Goal: Task Accomplishment & Management: Manage account settings

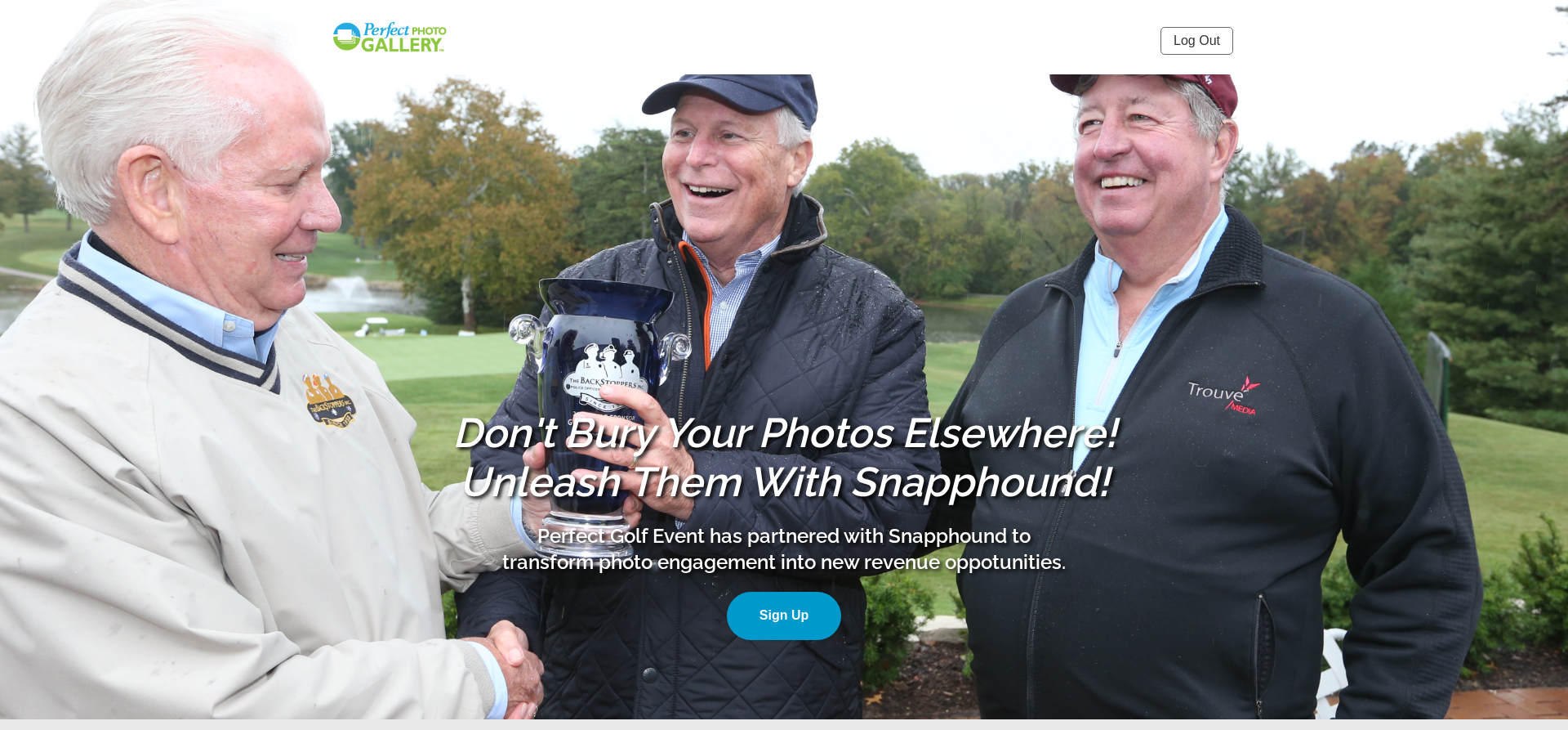
click at [1179, 45] on link "Log Out" at bounding box center [1197, 40] width 73 height 27
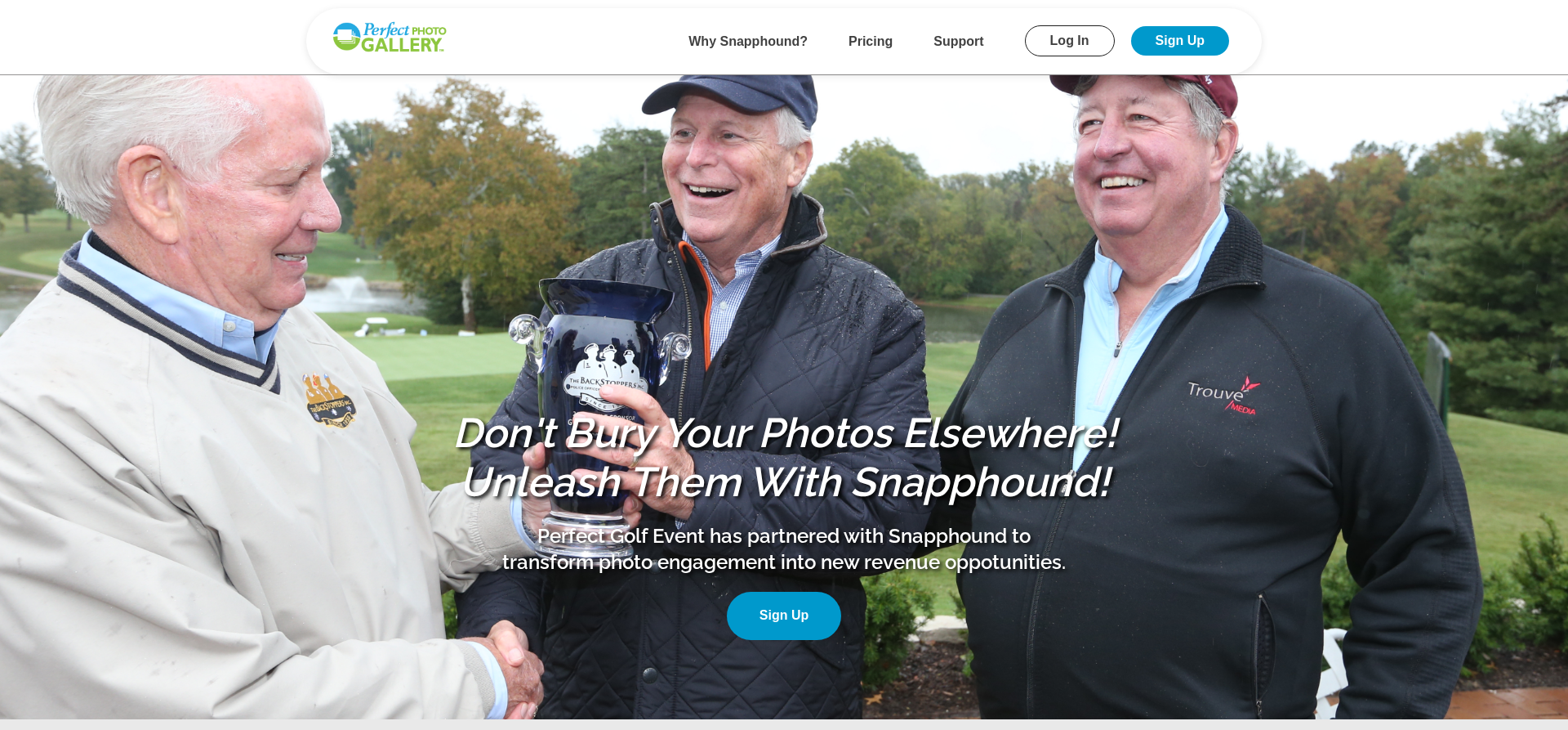
click at [1049, 36] on link "Log In" at bounding box center [1070, 41] width 89 height 31
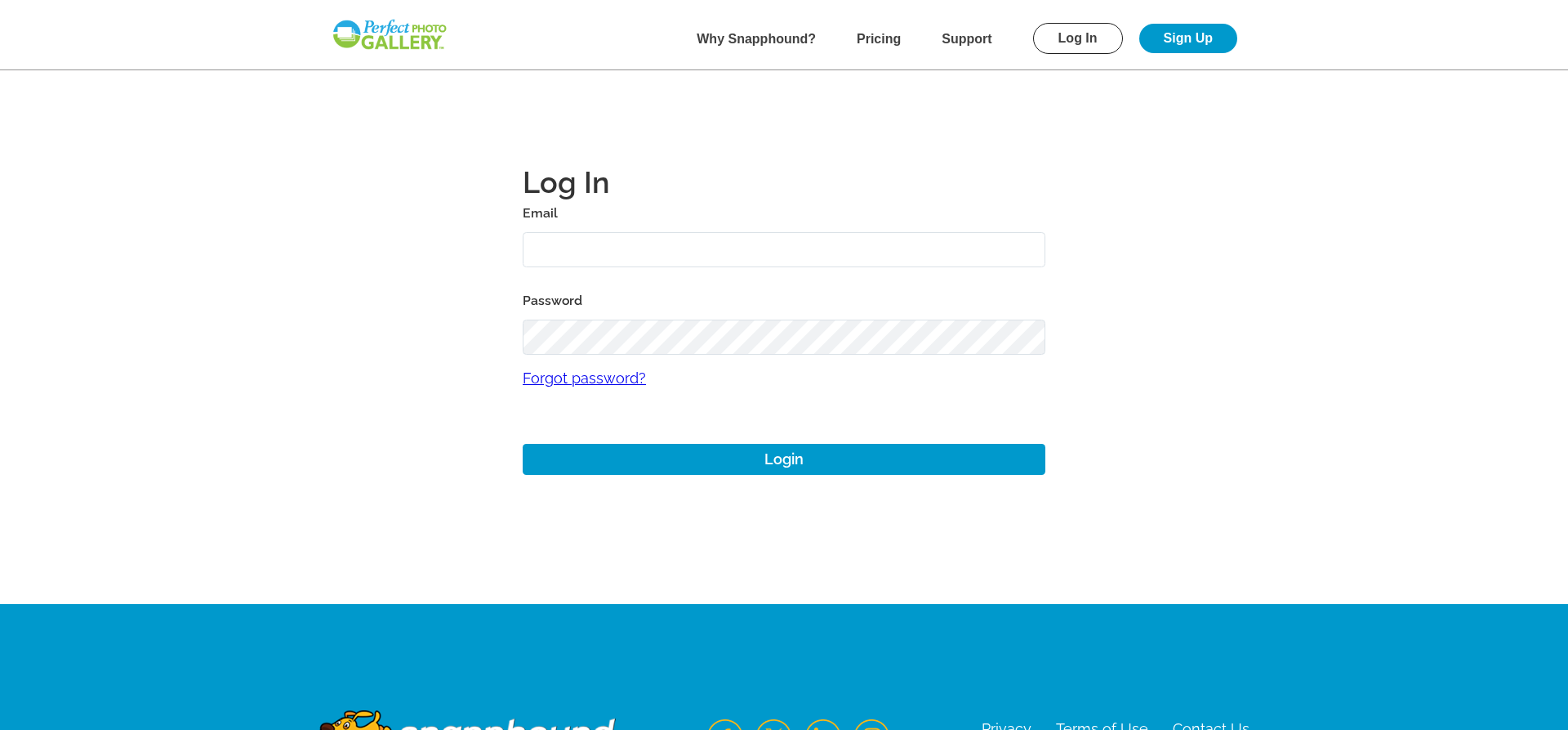
type input "pcourter@gmail.com"
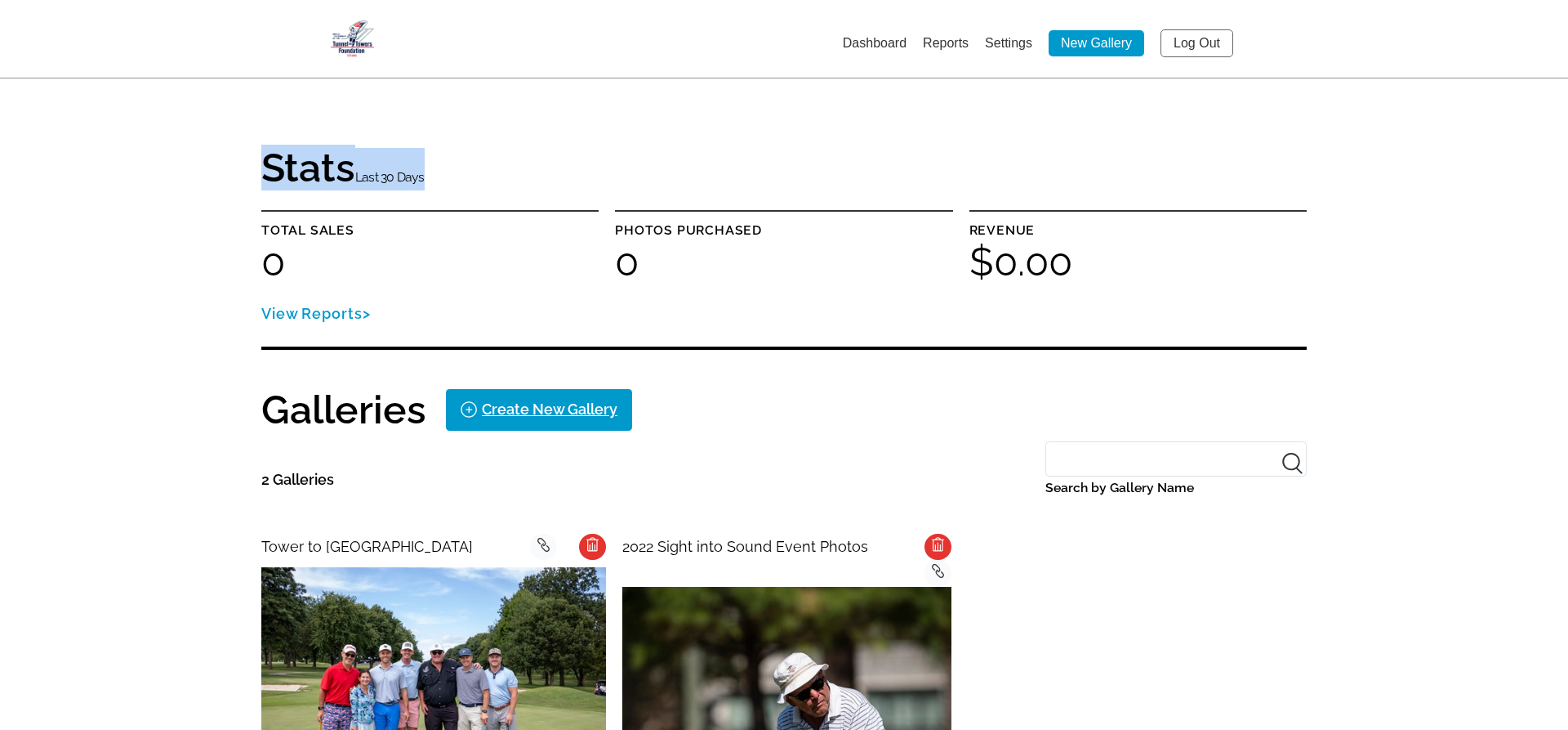
drag, startPoint x: 1557, startPoint y: 68, endPoint x: 1567, endPoint y: 172, distance: 104.5
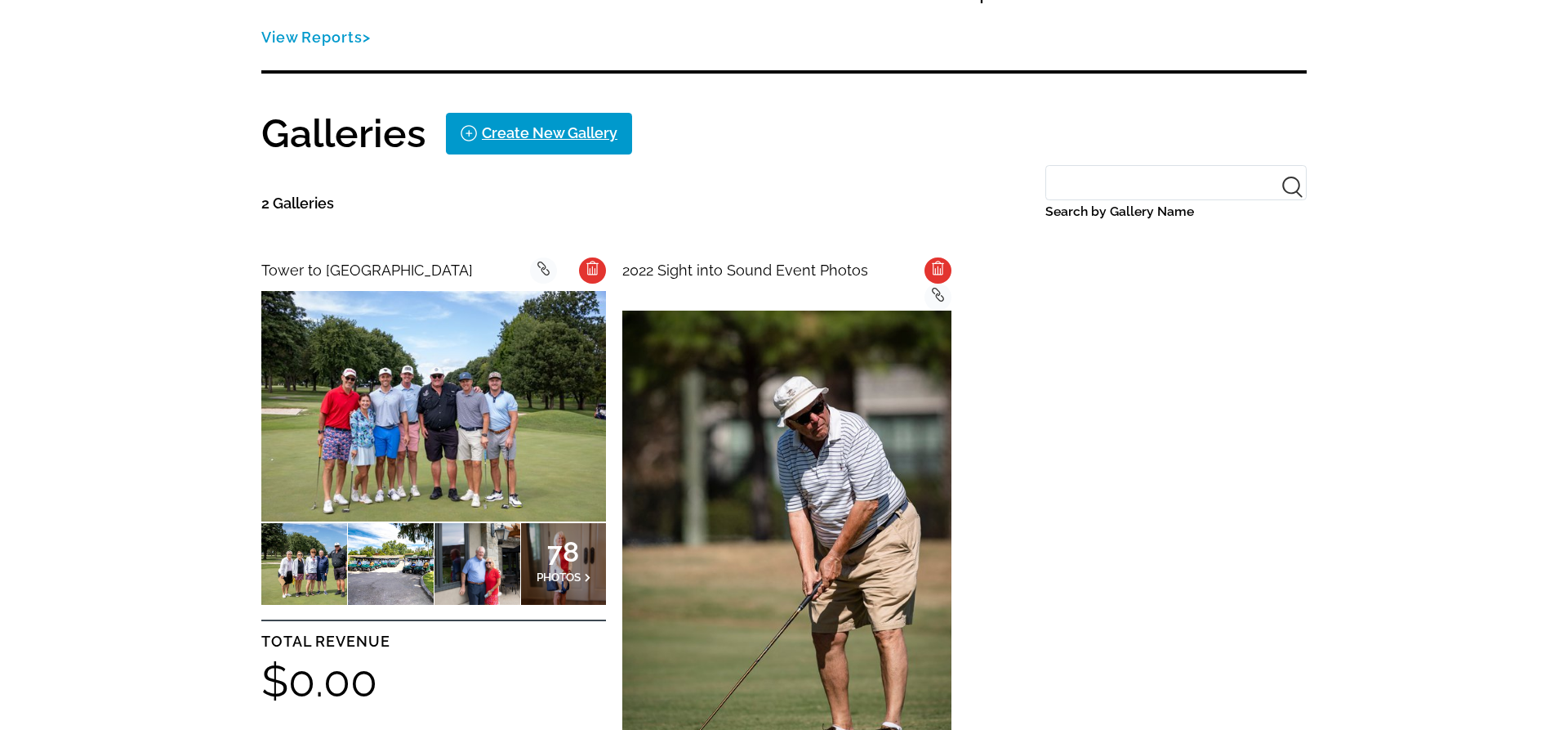
scroll to position [293, 0]
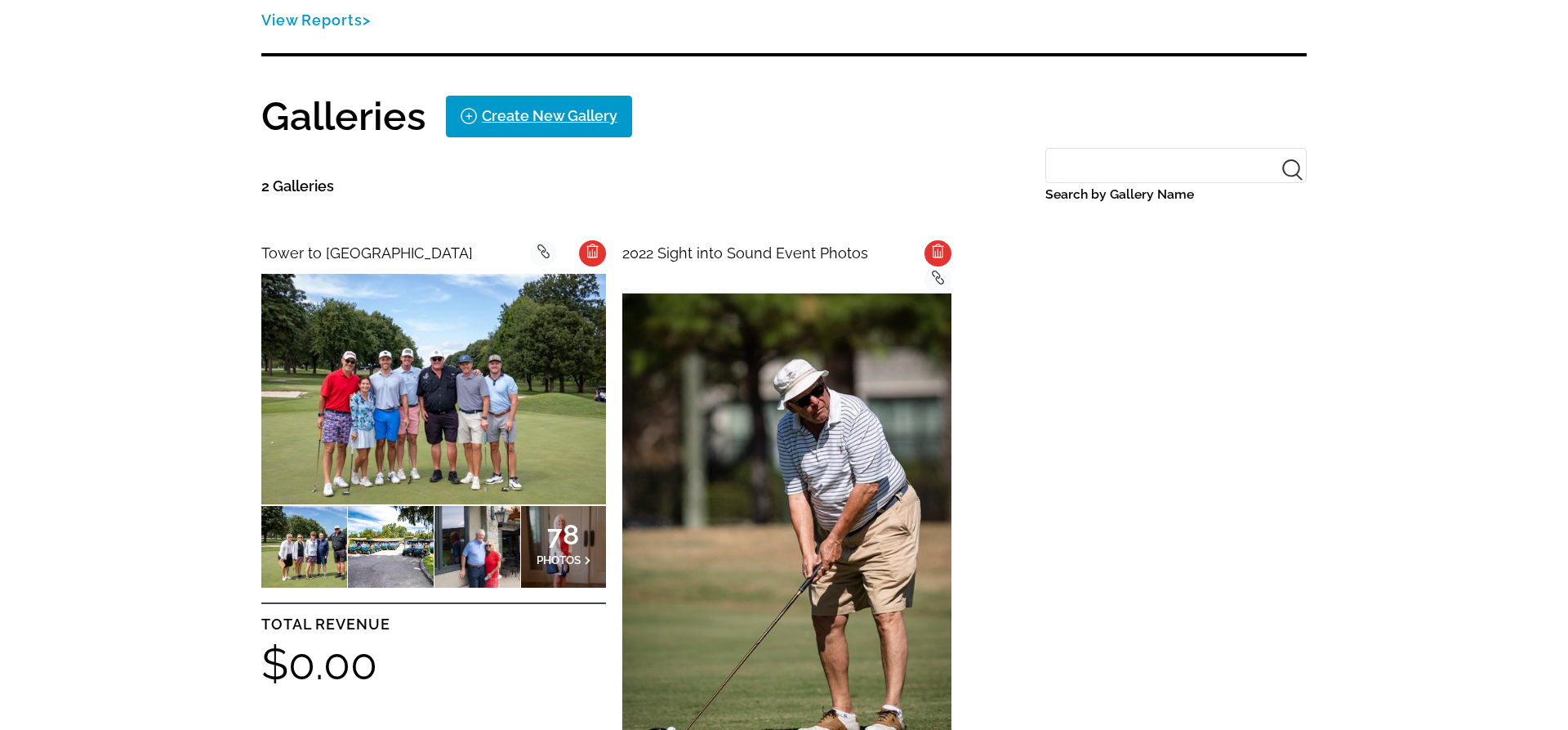
click at [473, 396] on img at bounding box center [433, 388] width 344 height 229
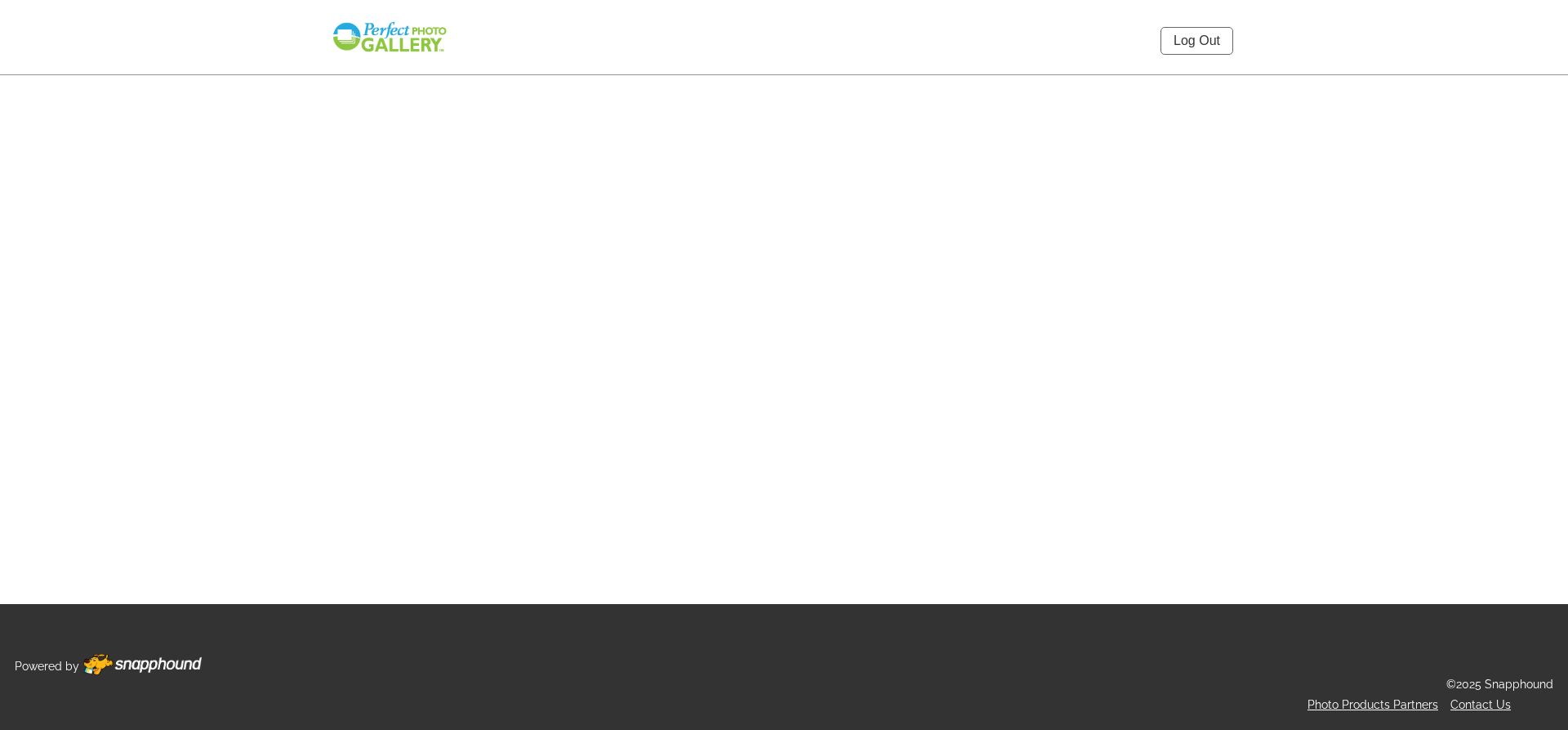
select select "onlyShowInGallery"
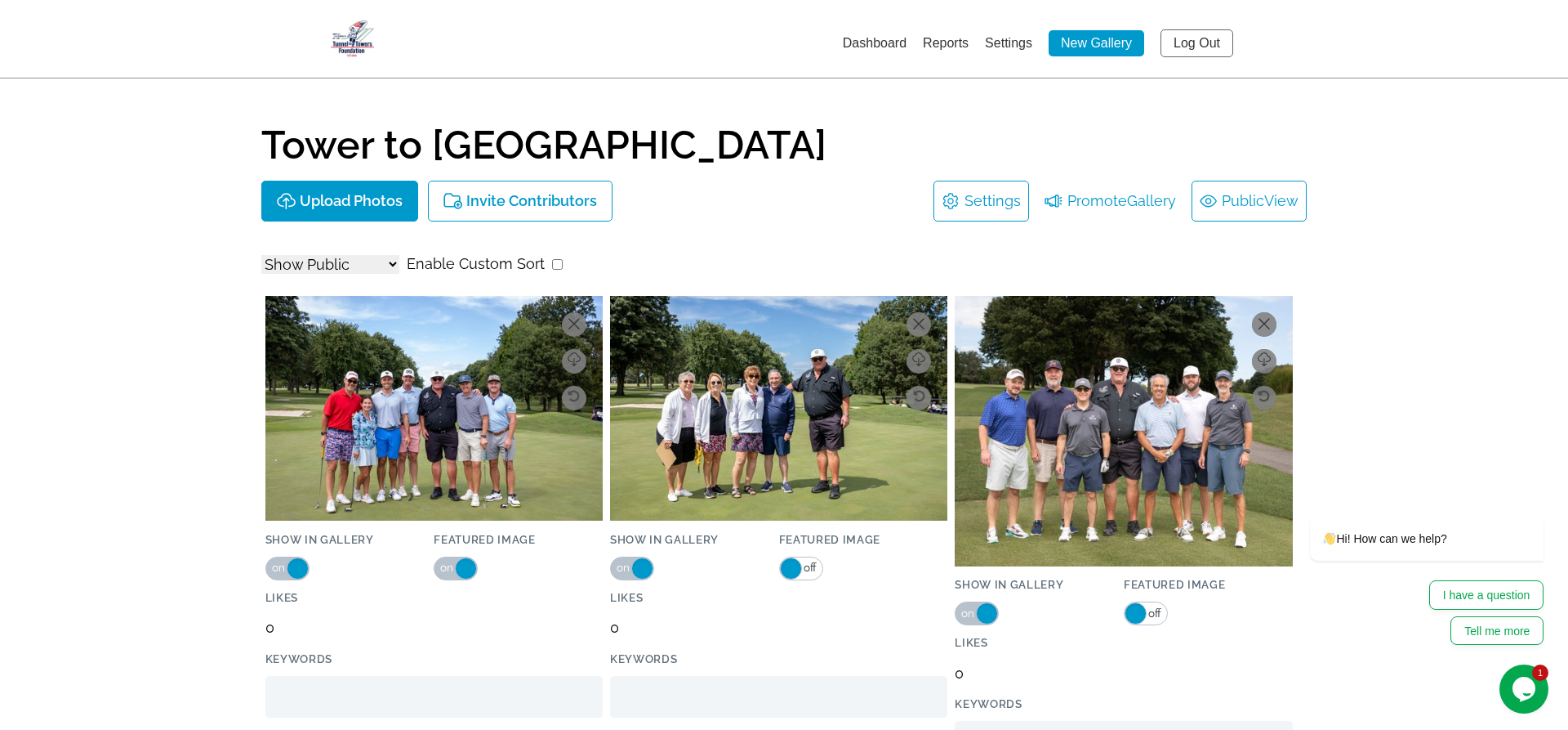
click at [1224, 200] on link "Public View" at bounding box center [1249, 201] width 99 height 27
click at [879, 45] on link "Dashboard" at bounding box center [875, 43] width 64 height 14
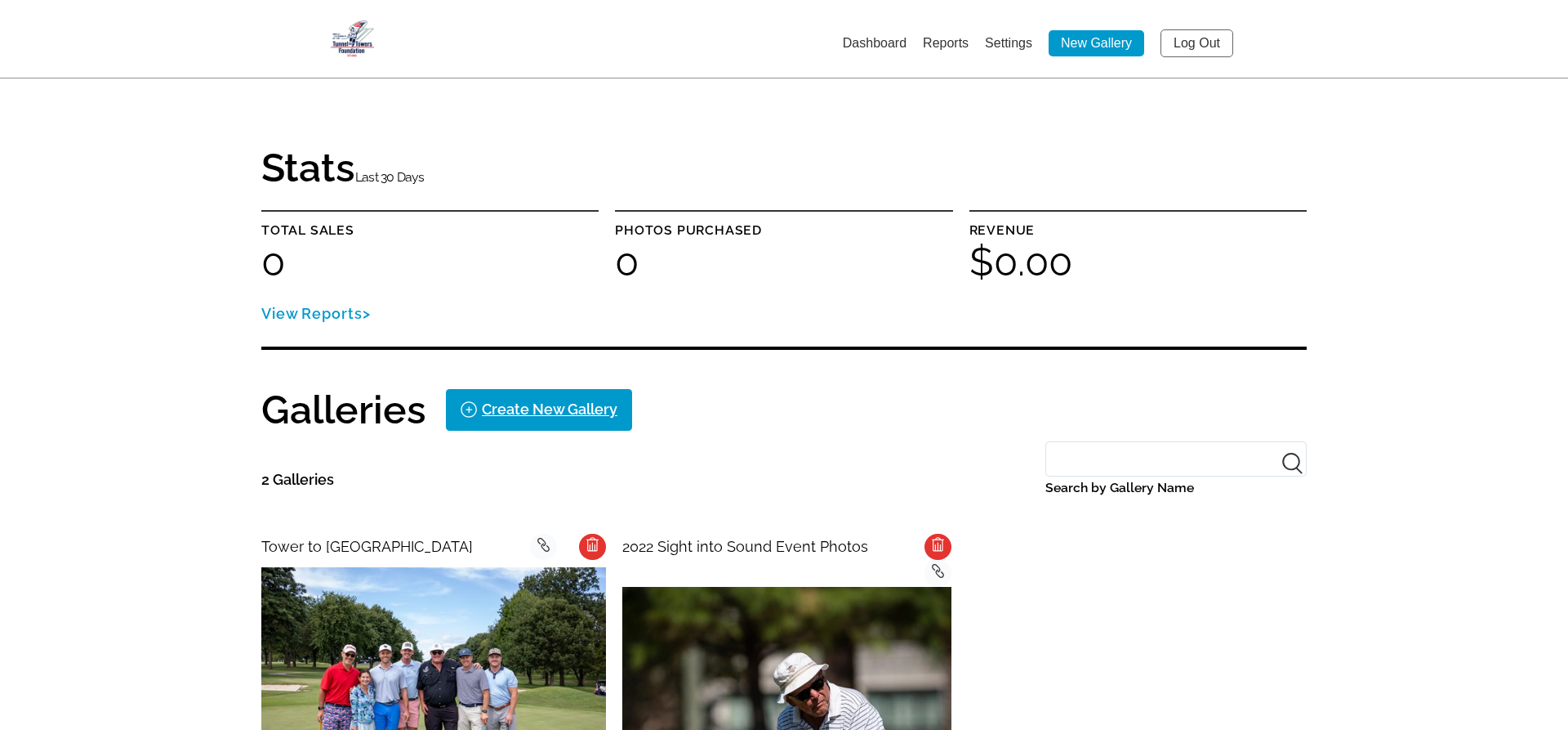
click at [1204, 35] on link "Log Out" at bounding box center [1197, 43] width 73 height 27
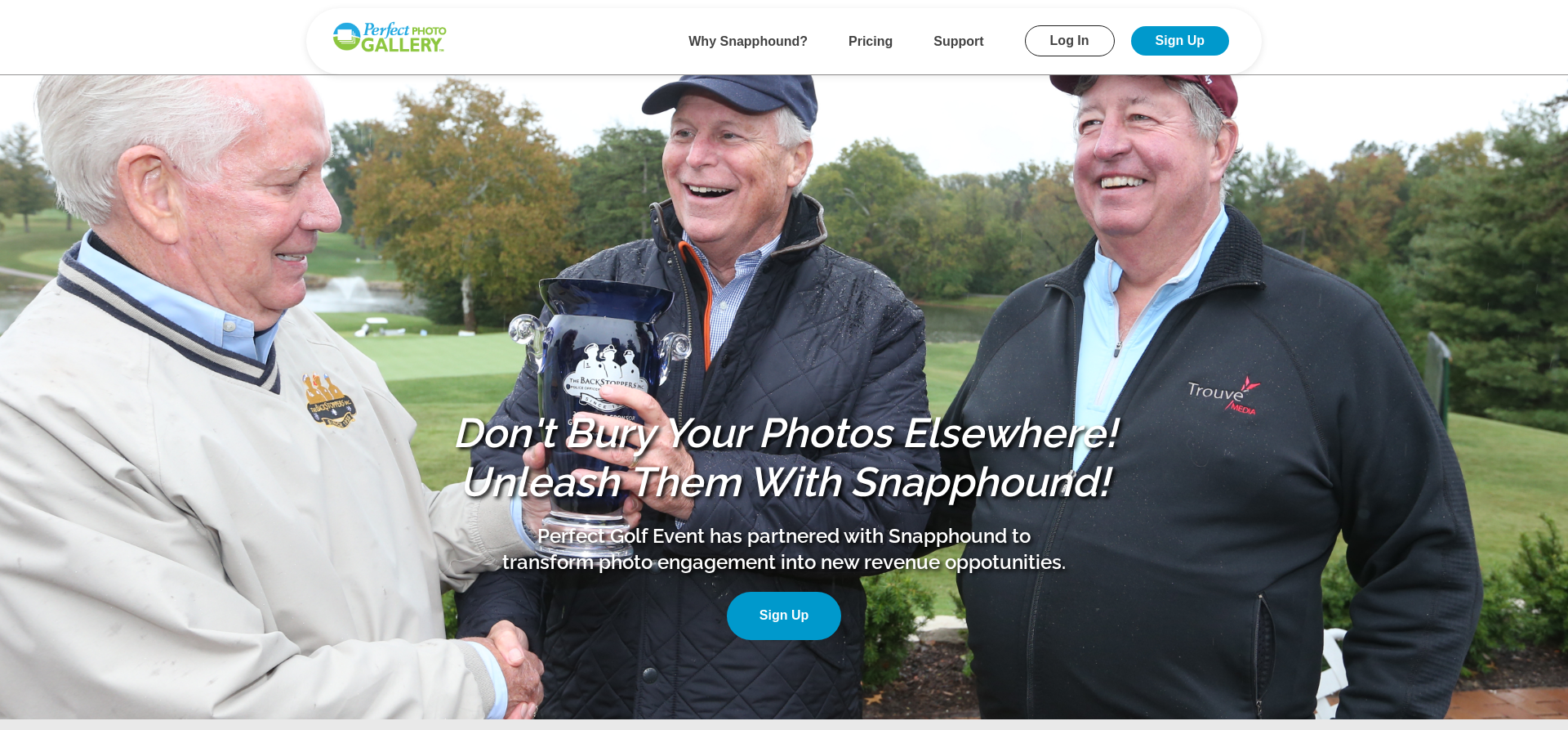
click at [1062, 39] on link "Log In" at bounding box center [1070, 41] width 89 height 31
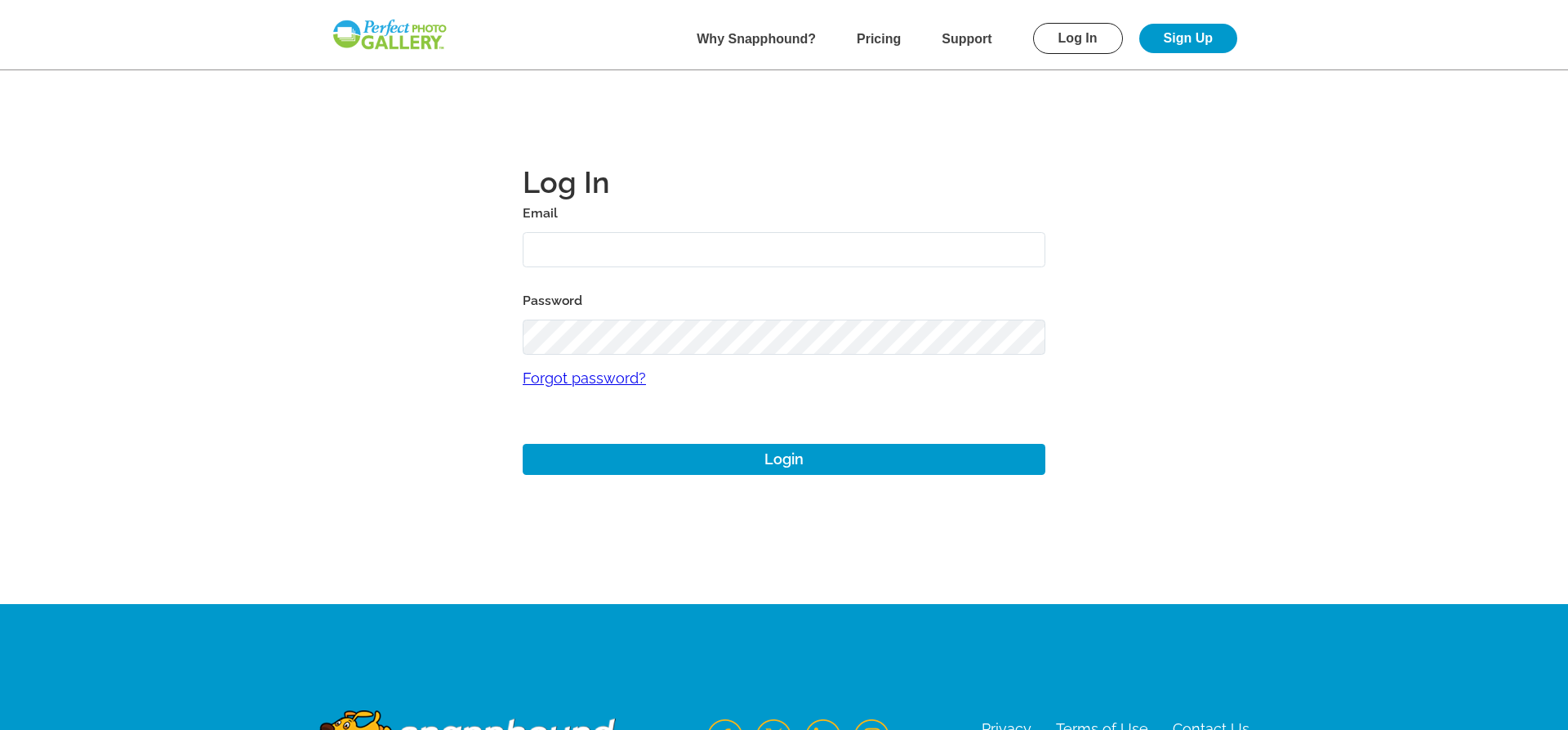
type input "josh+1@perfectgolfevent.com"
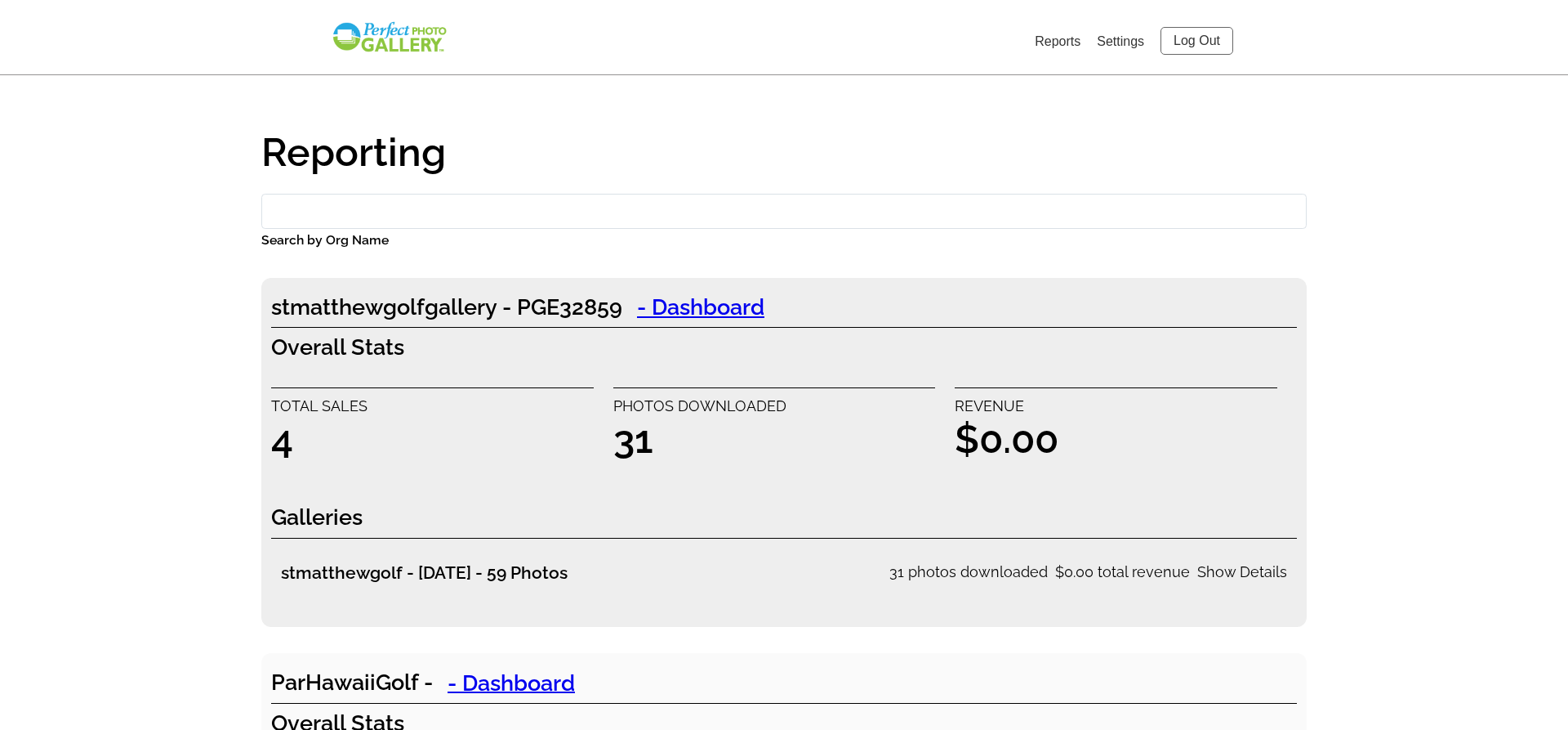
click at [607, 207] on input "Search by Org Name" at bounding box center [784, 212] width 1046 height 35
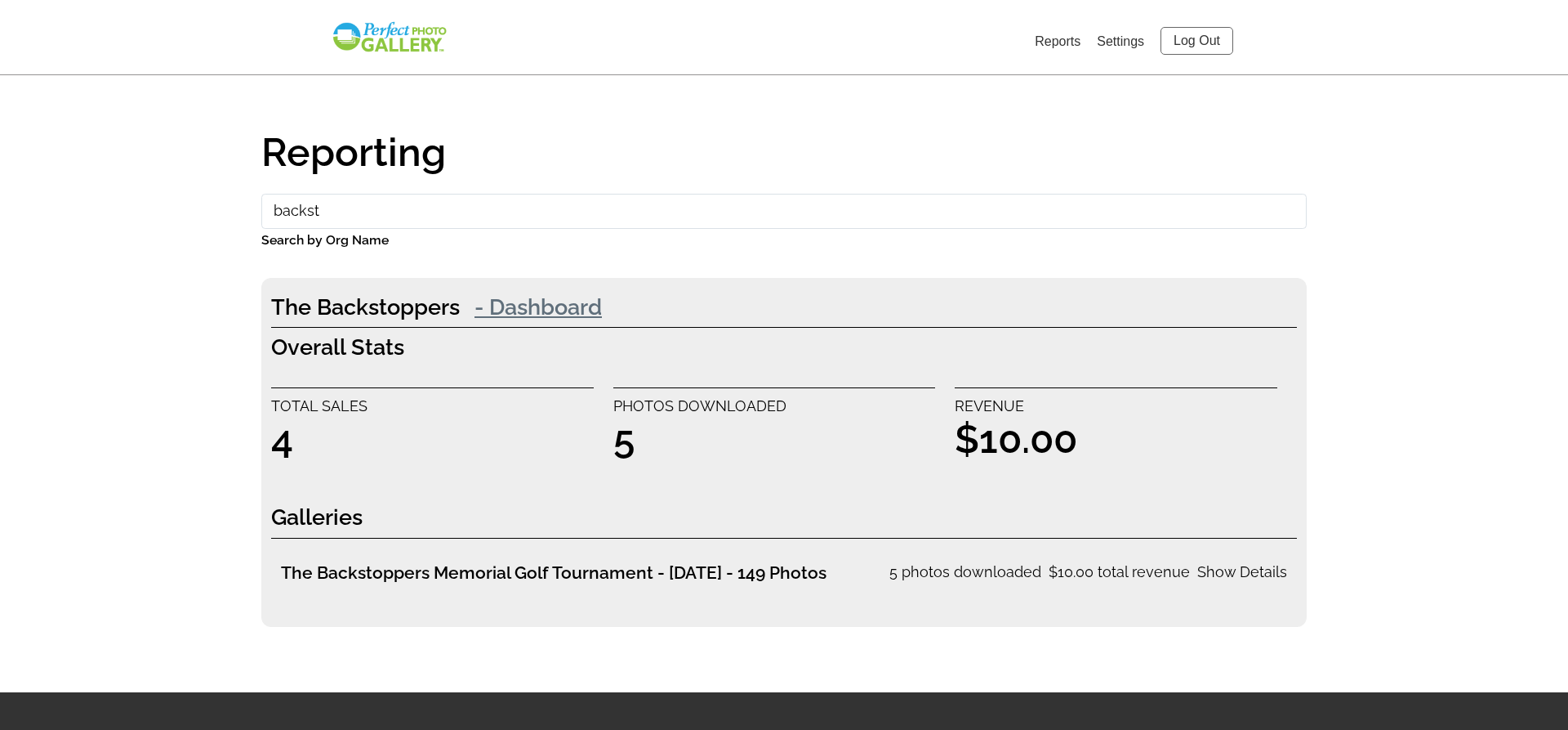
type input "backst"
click at [532, 306] on link "- Dashboard" at bounding box center [537, 306] width 157 height 33
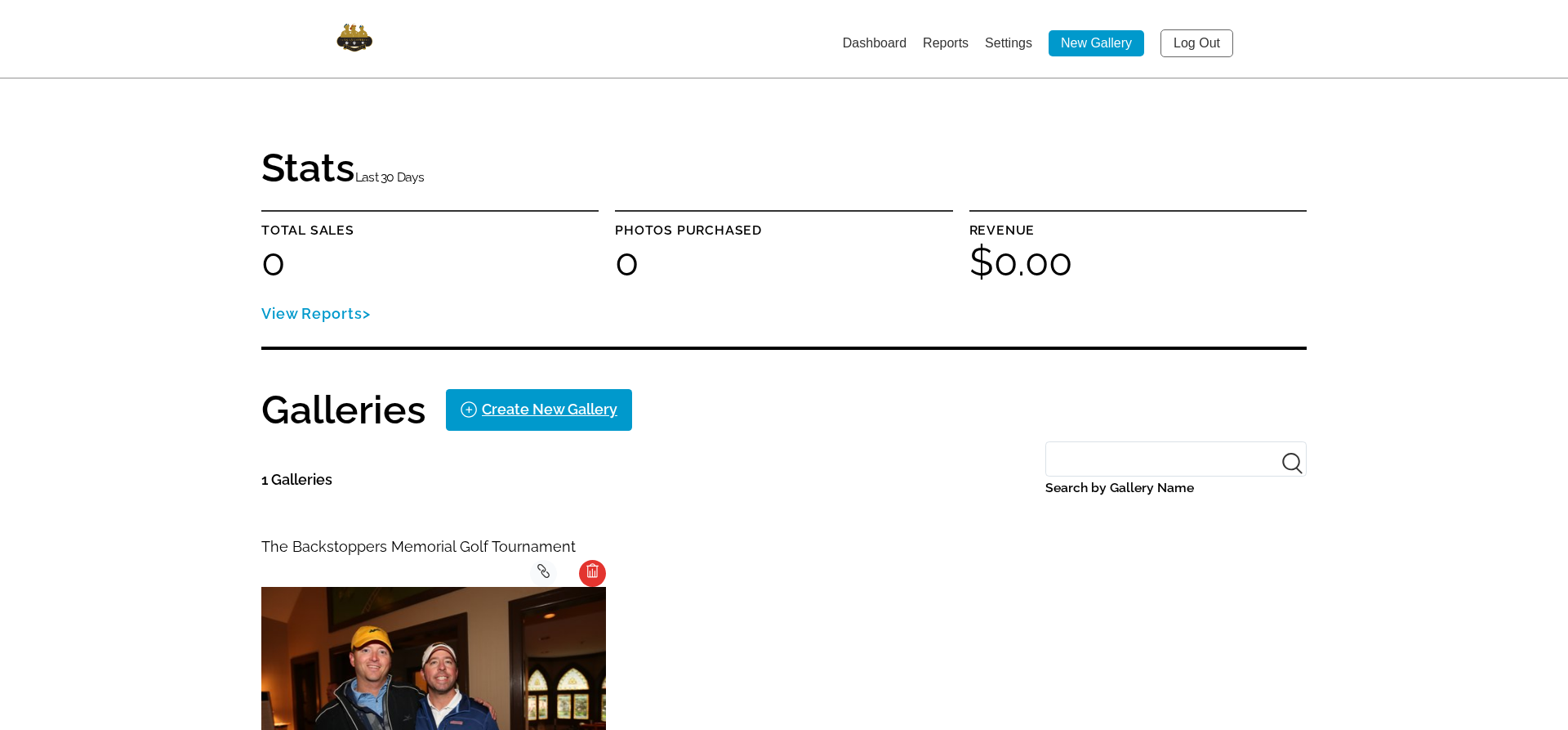
drag, startPoint x: 1566, startPoint y: 28, endPoint x: 1567, endPoint y: -74, distance: 102.0
click at [380, 591] on img at bounding box center [433, 701] width 344 height 229
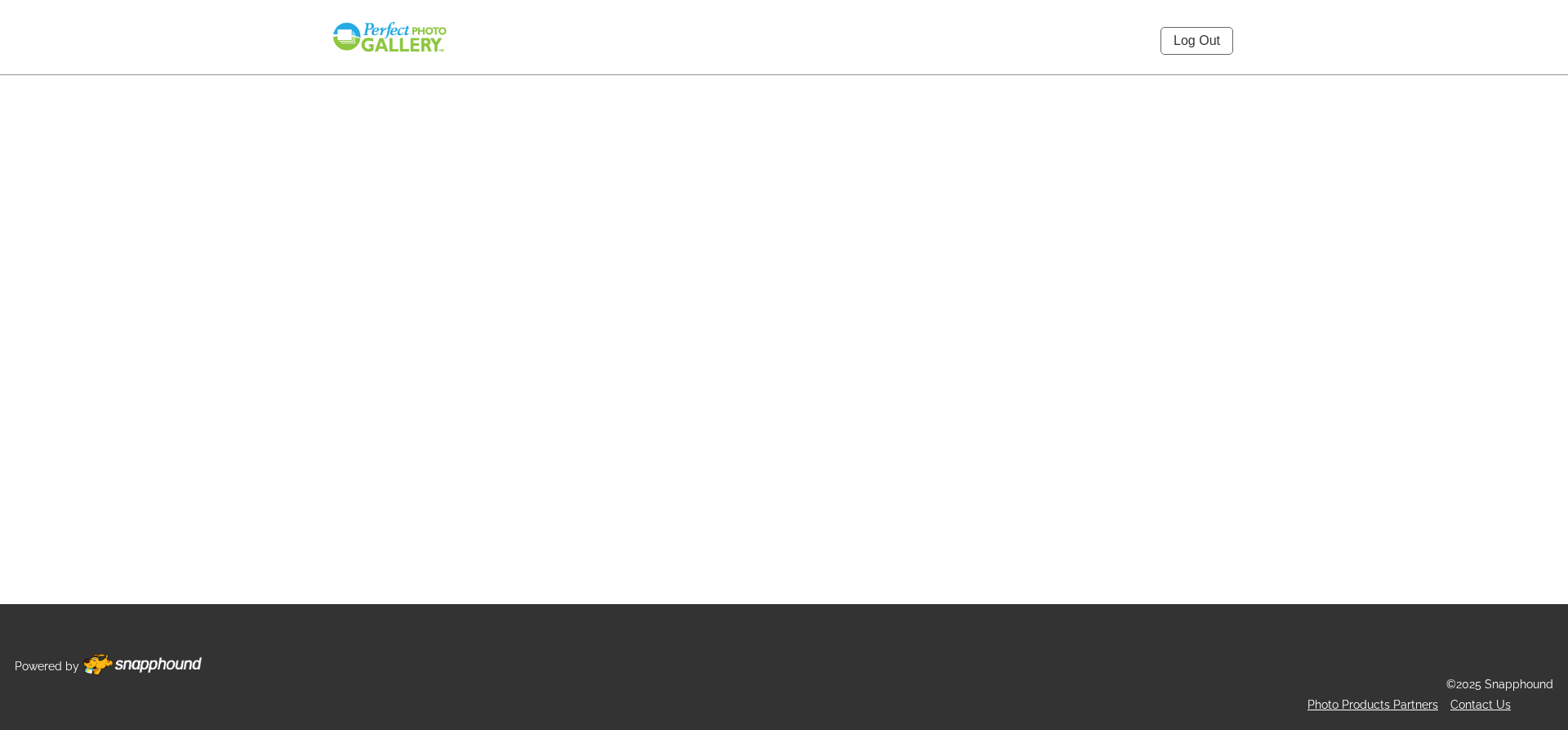
select select "onlyShowInGallery"
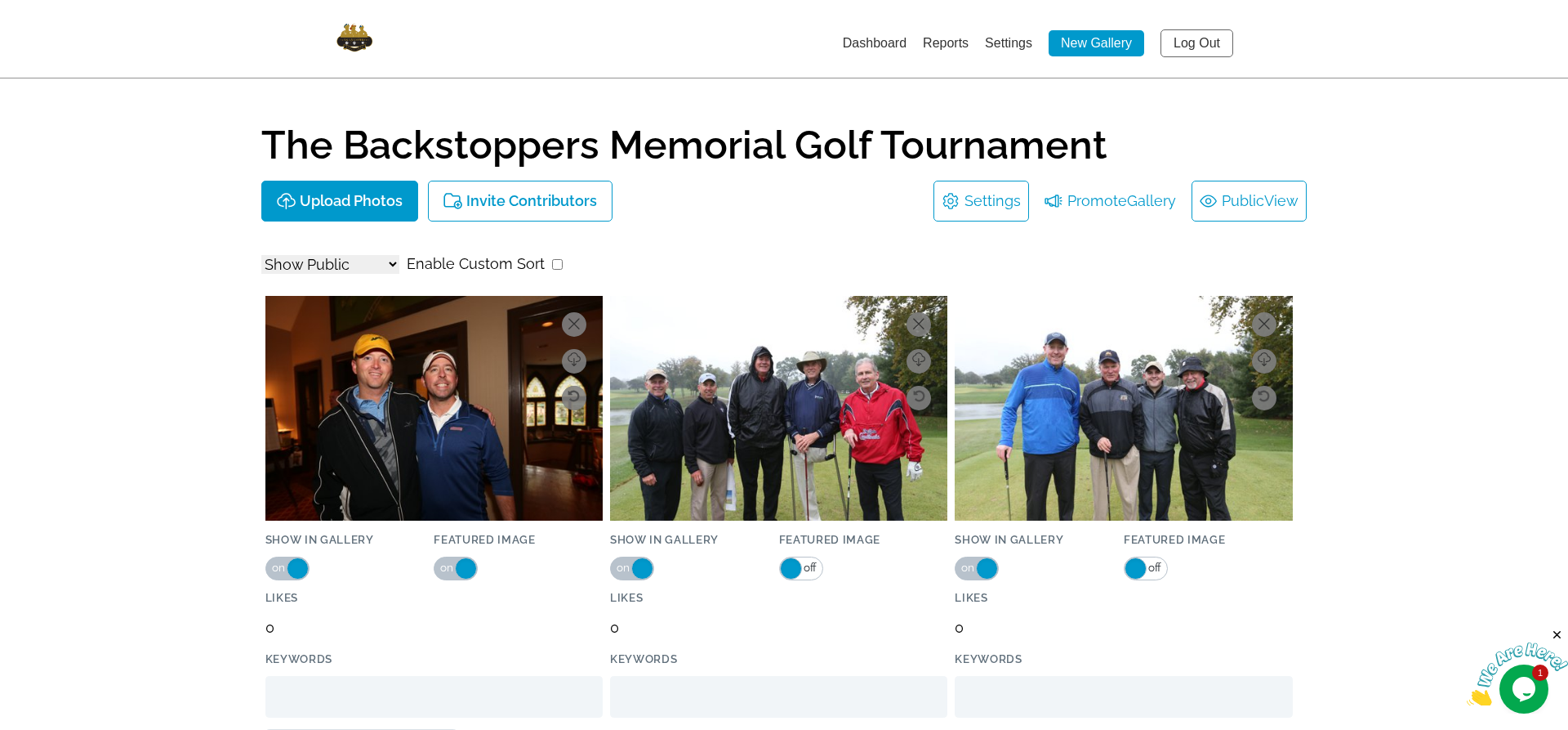
click at [1260, 206] on link "Public View" at bounding box center [1249, 201] width 99 height 27
